Goal: Information Seeking & Learning: Learn about a topic

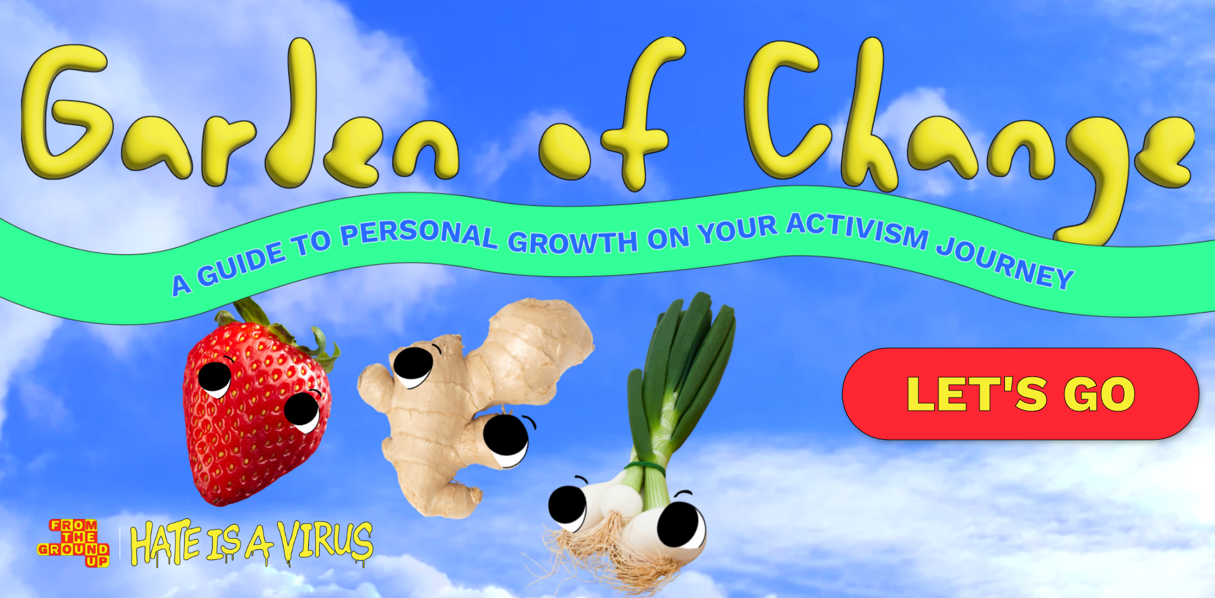
click at [1053, 397] on link "LET'S GO" at bounding box center [1021, 394] width 357 height 92
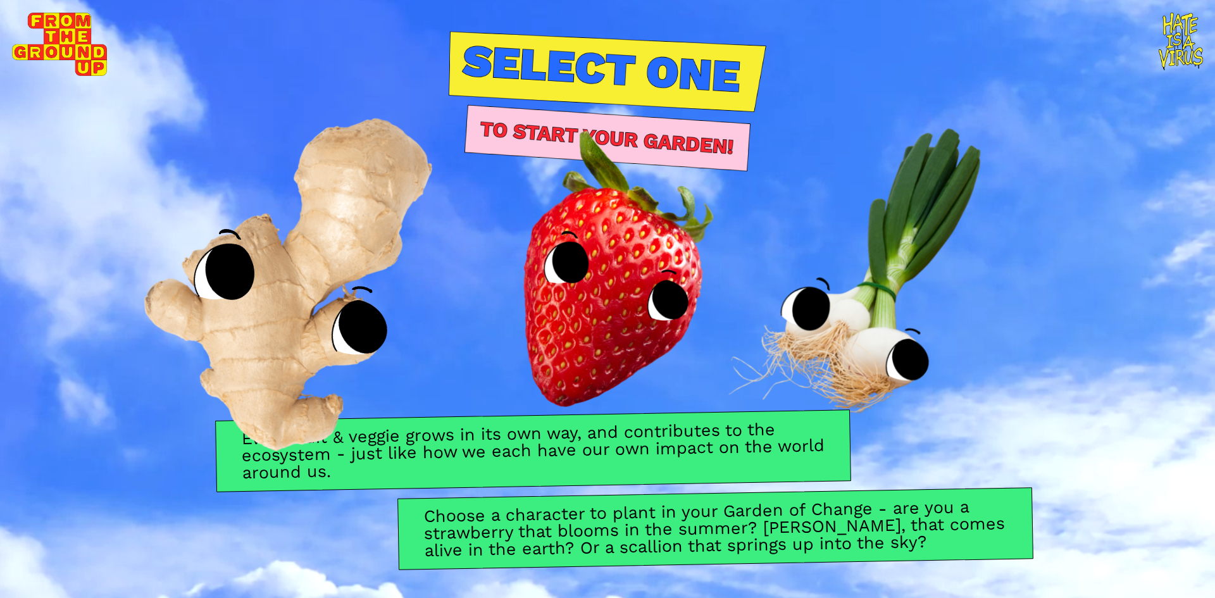
click at [318, 260] on img at bounding box center [304, 260] width 474 height 491
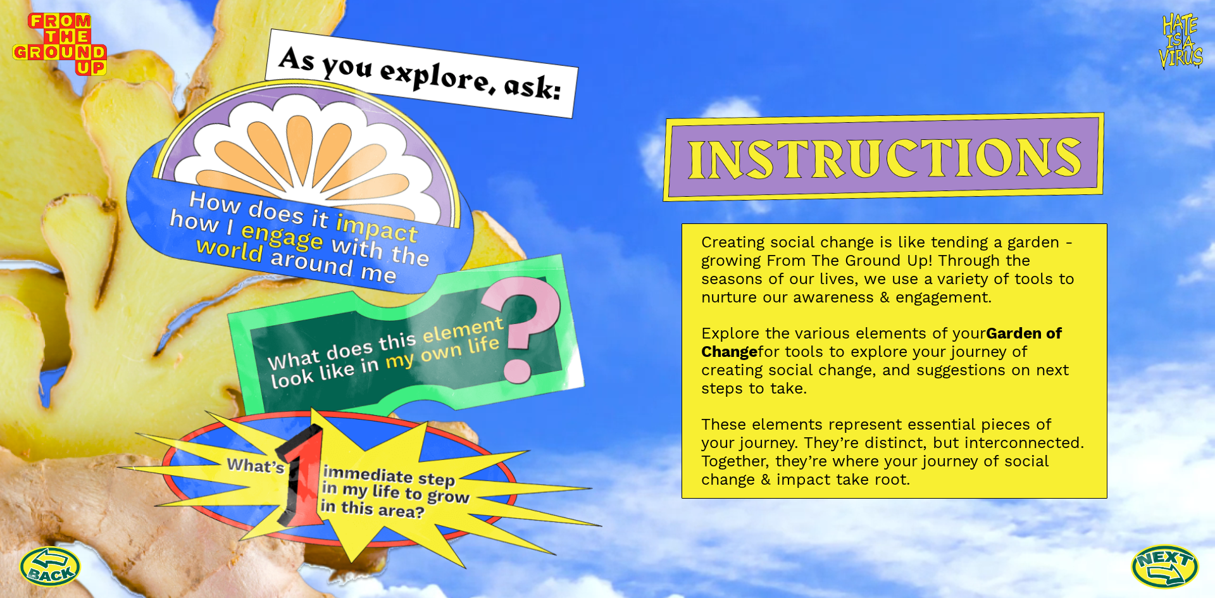
click at [1141, 553] on link at bounding box center [1166, 567] width 70 height 70
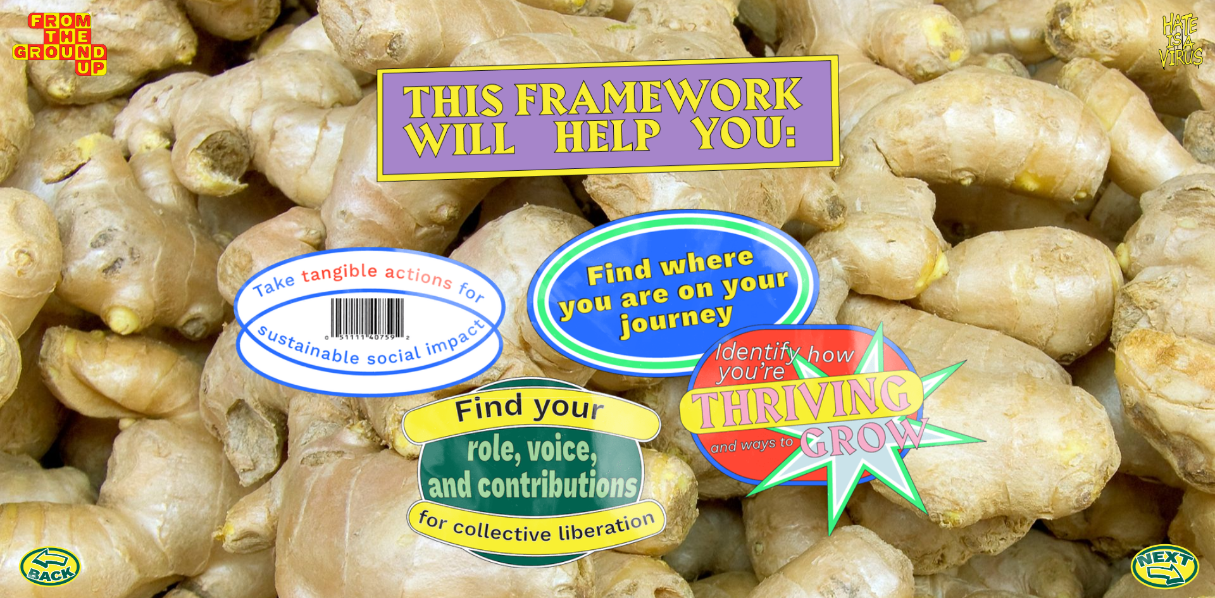
click at [1166, 550] on link at bounding box center [1166, 567] width 70 height 70
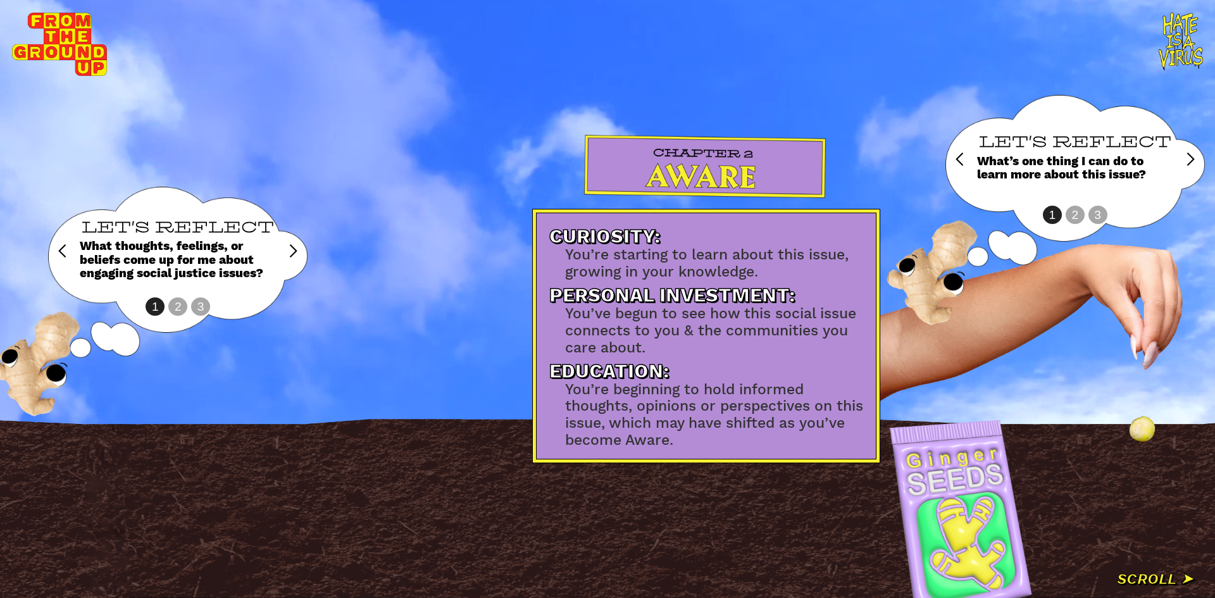
scroll to position [0, 1334]
